Goal: Register for event/course

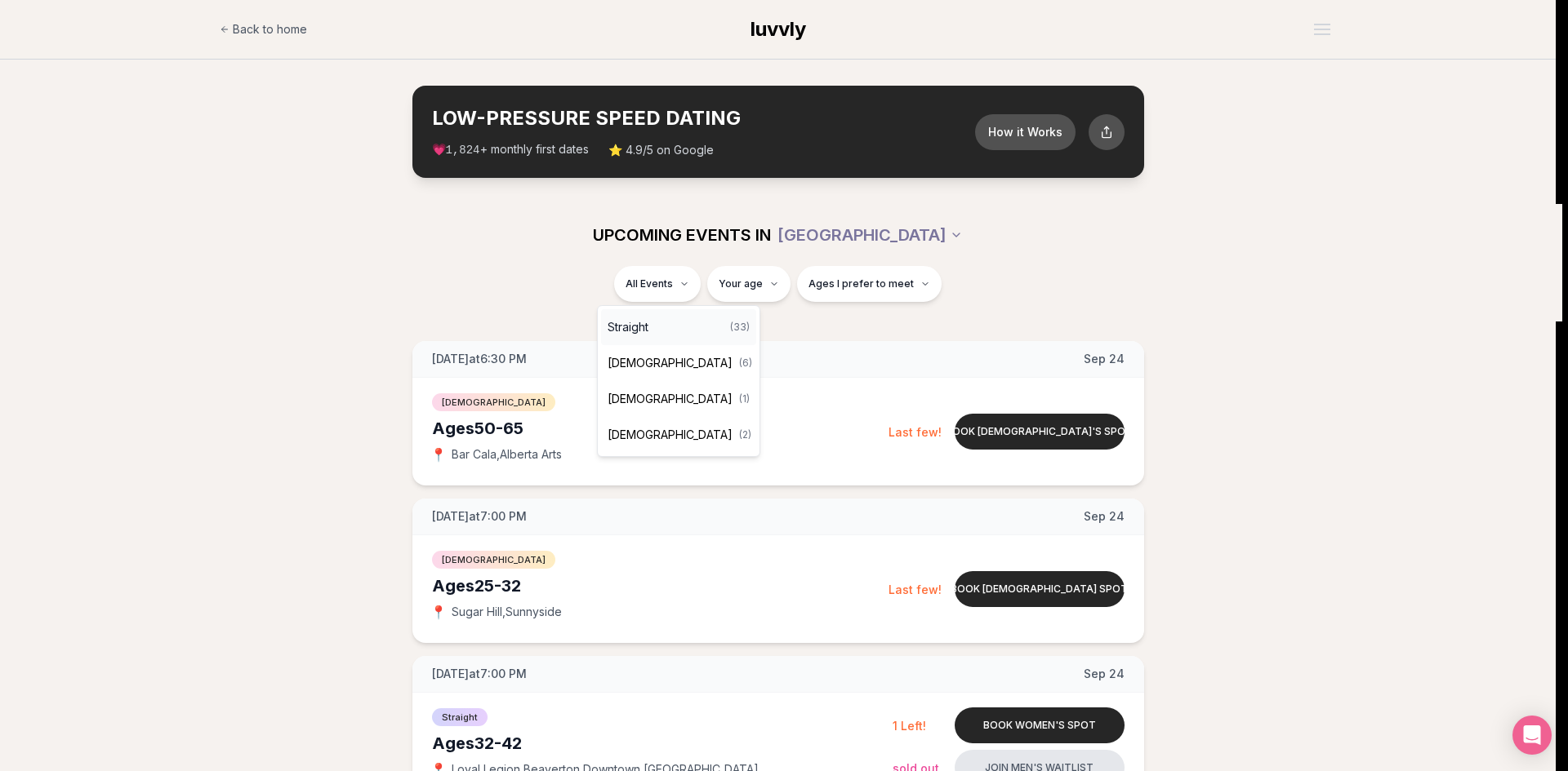
click at [668, 338] on div "Straight ( 33 )" at bounding box center [678, 327] width 155 height 36
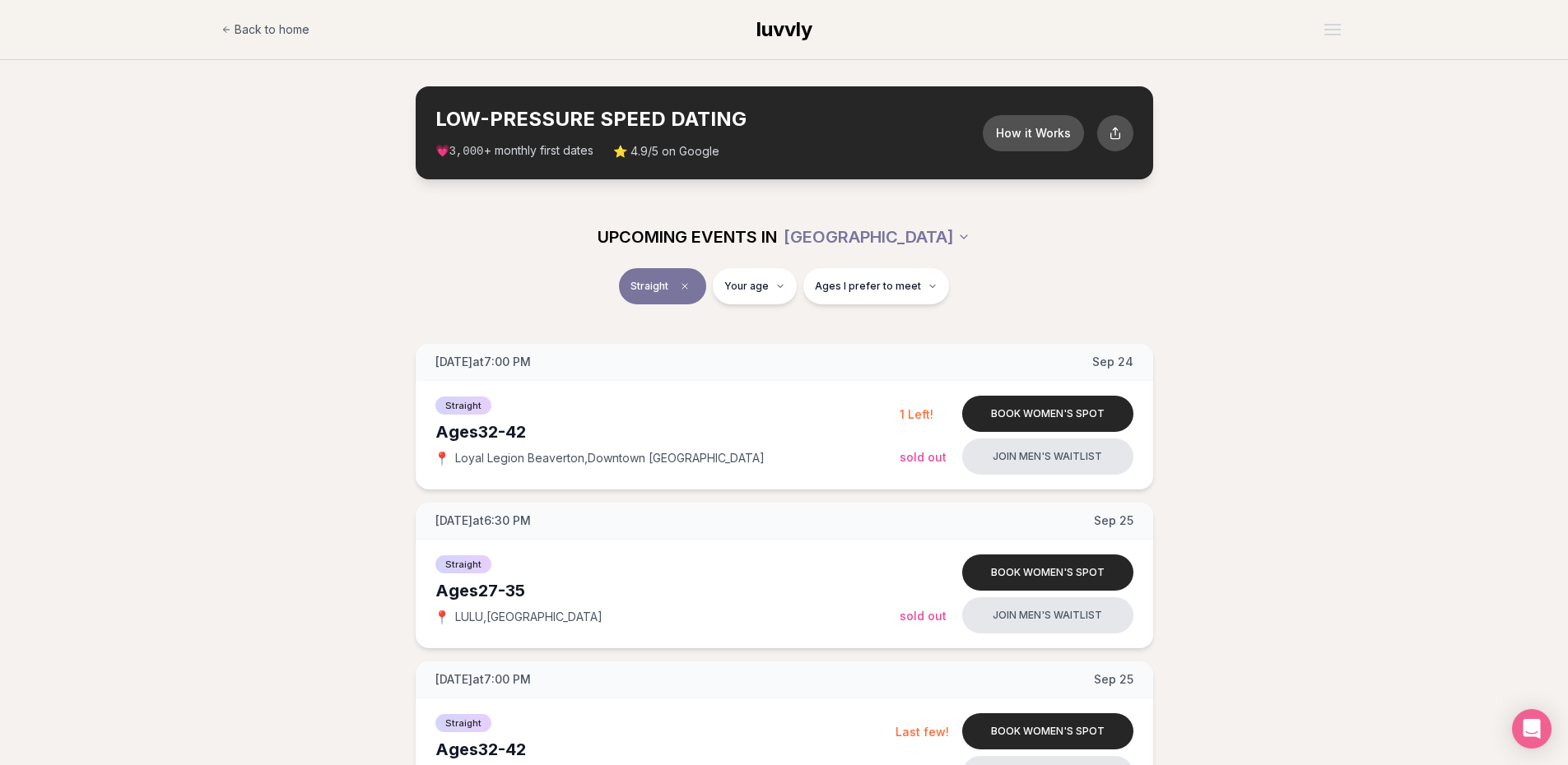
click at [674, 297] on button "Straight" at bounding box center [663, 286] width 87 height 36
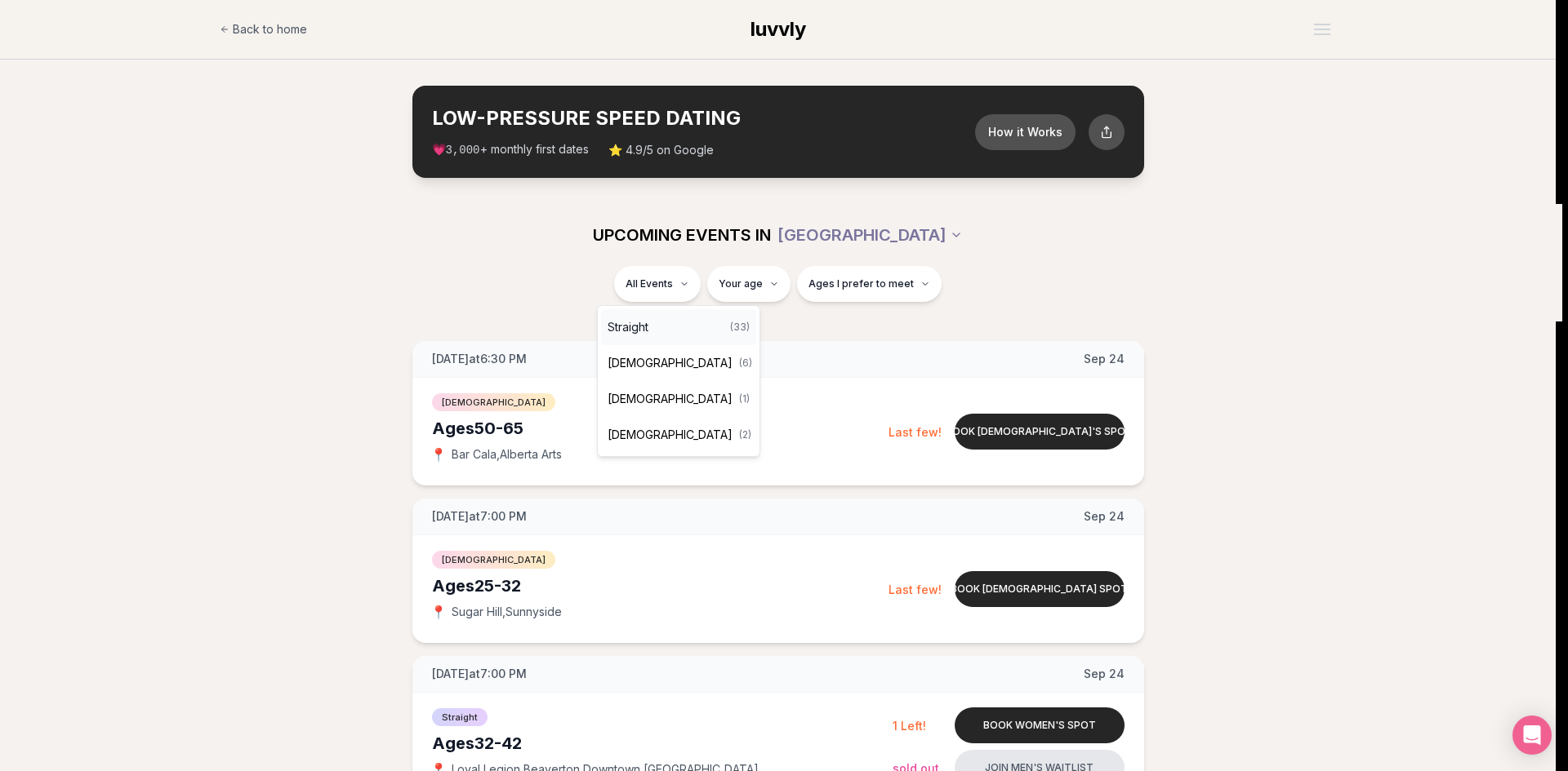
click at [652, 322] on div "Straight ( 33 )" at bounding box center [678, 327] width 155 height 36
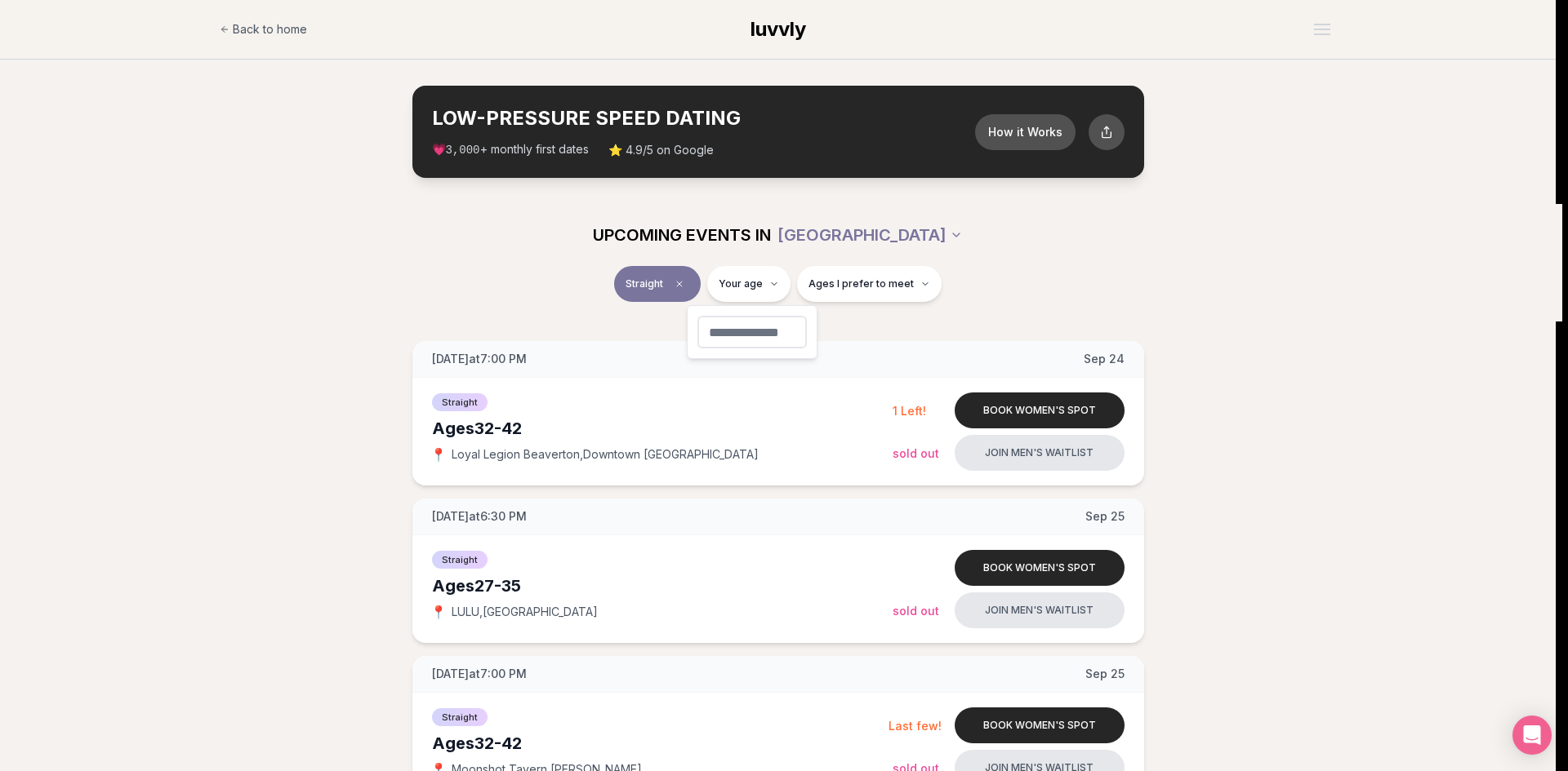
type input "**"
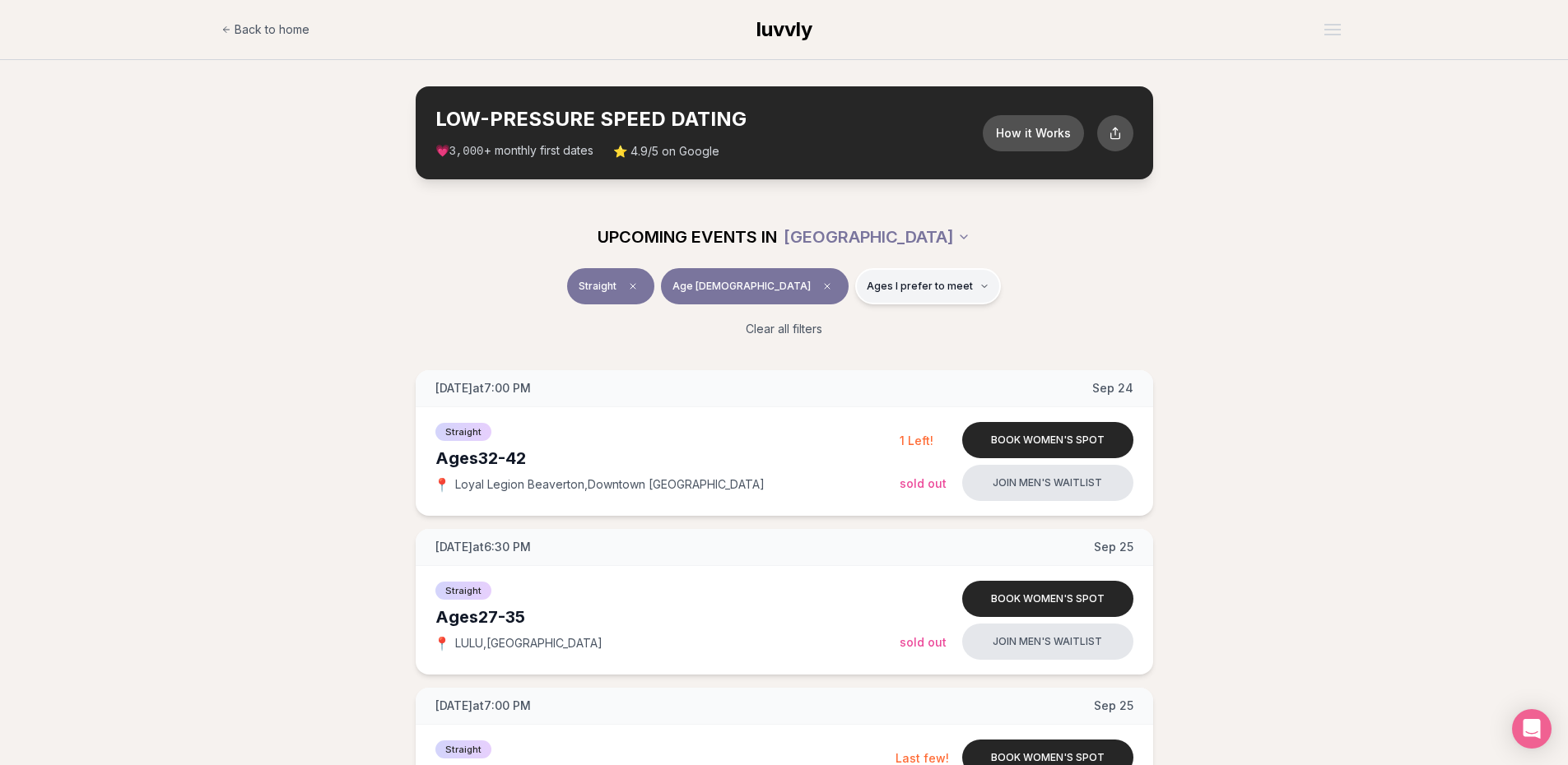
click at [979, 289] on icon "button" at bounding box center [984, 286] width 9 height 9
click at [901, 322] on span "Younger than me" at bounding box center [873, 326] width 92 height 16
click at [817, 322] on button "Younger than me" at bounding box center [811, 327] width 13 height 13
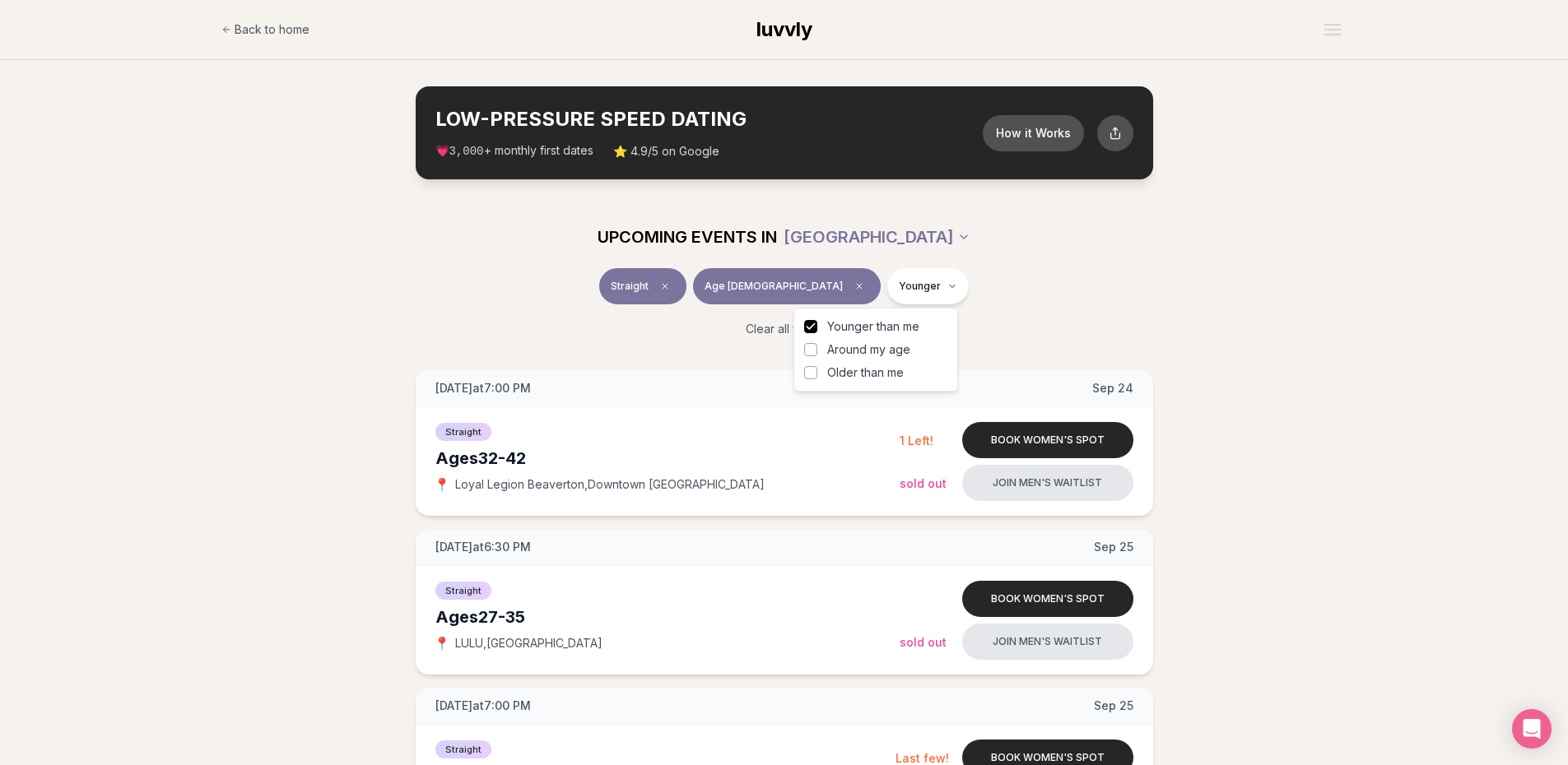
click at [1024, 307] on div "Straight Age [DEMOGRAPHIC_DATA] Younger" at bounding box center [785, 289] width 922 height 43
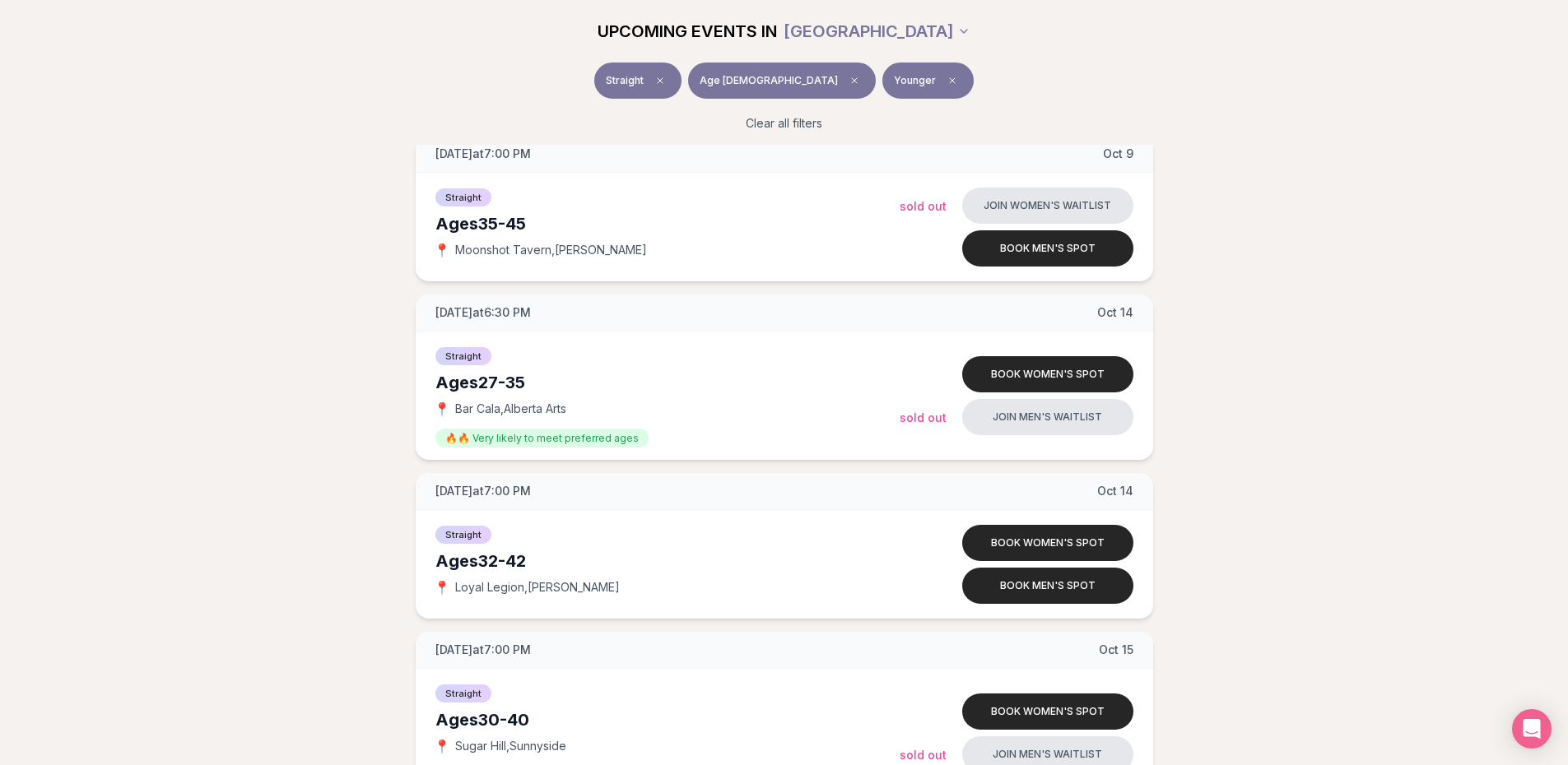
scroll to position [3470, 0]
